Goal: Check status: Check status

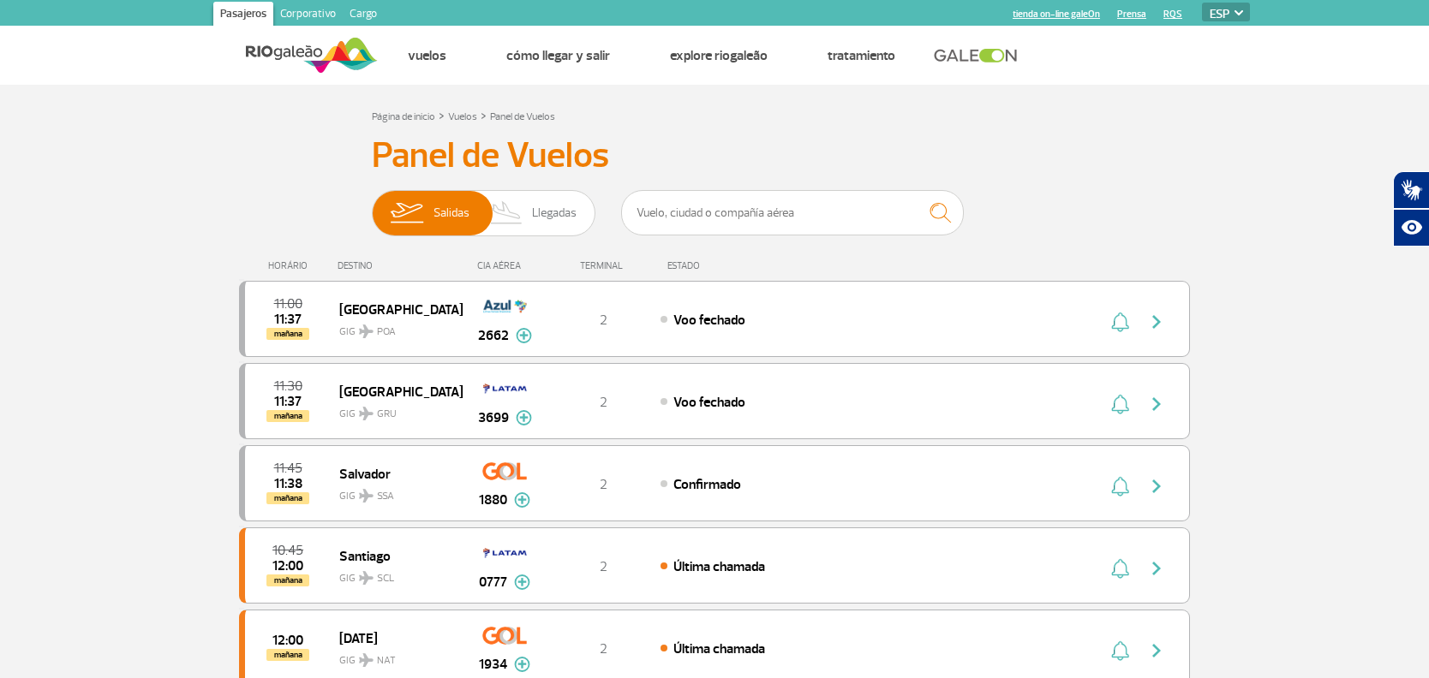
select select "es"
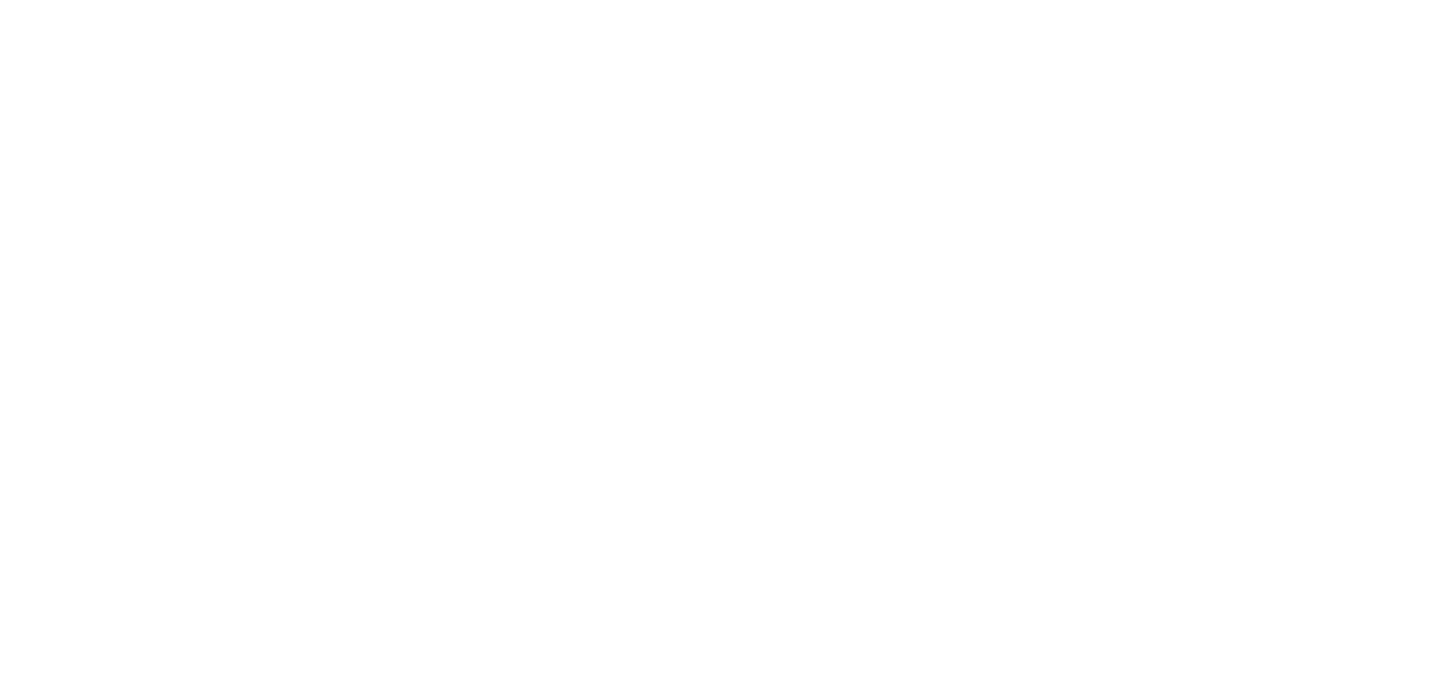
select select "es"
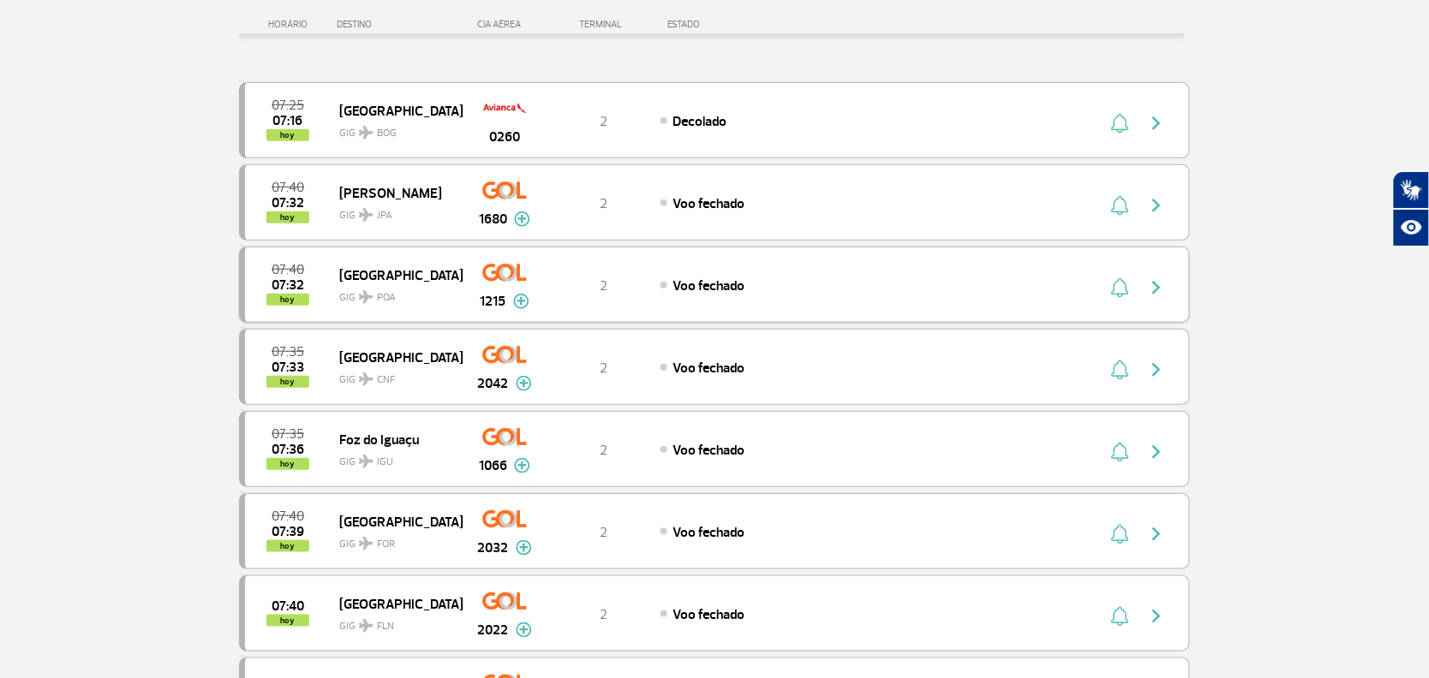
scroll to position [642, 0]
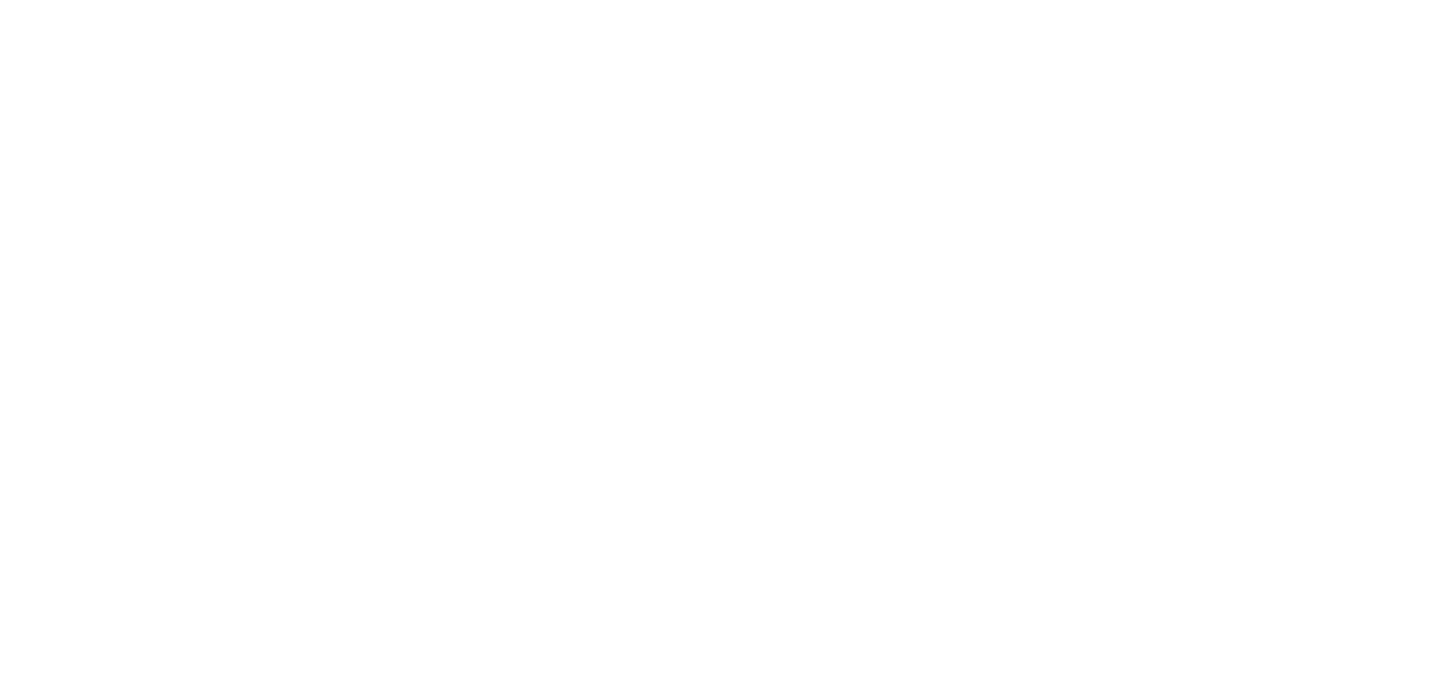
select select "es"
